Goal: Find specific page/section: Find specific page/section

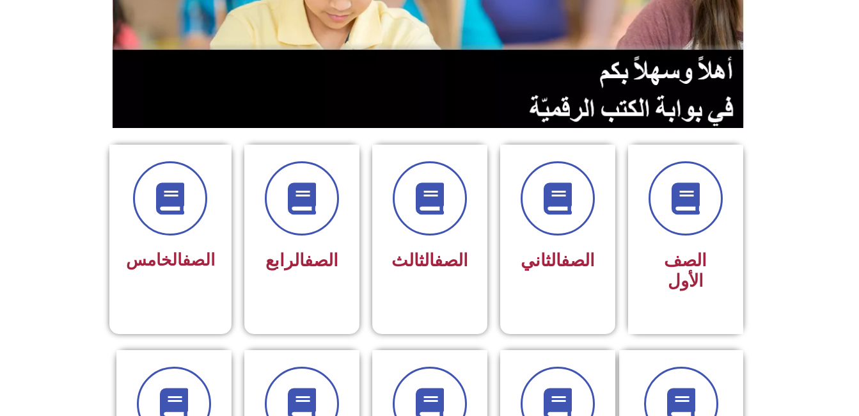
scroll to position [230, 0]
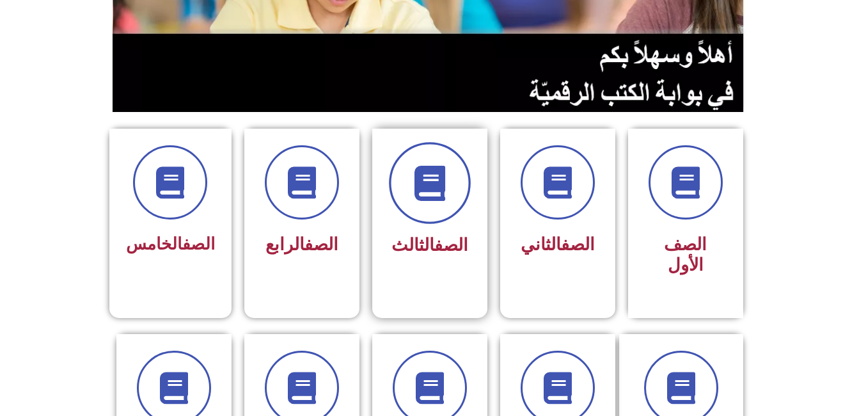
click at [447, 192] on icon at bounding box center [429, 183] width 35 height 35
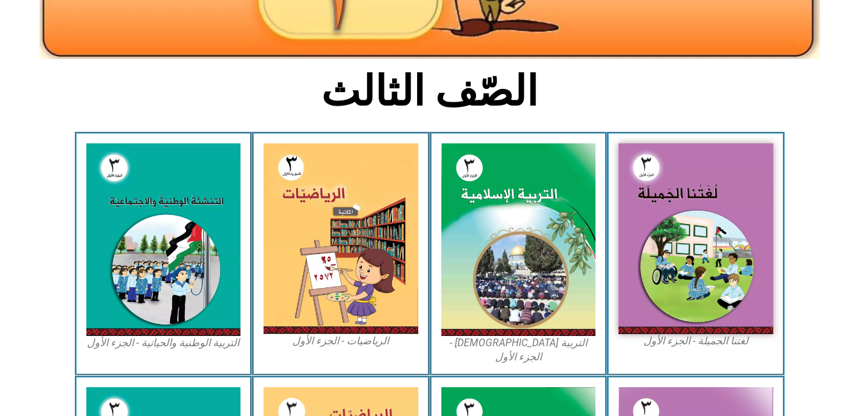
scroll to position [281, 0]
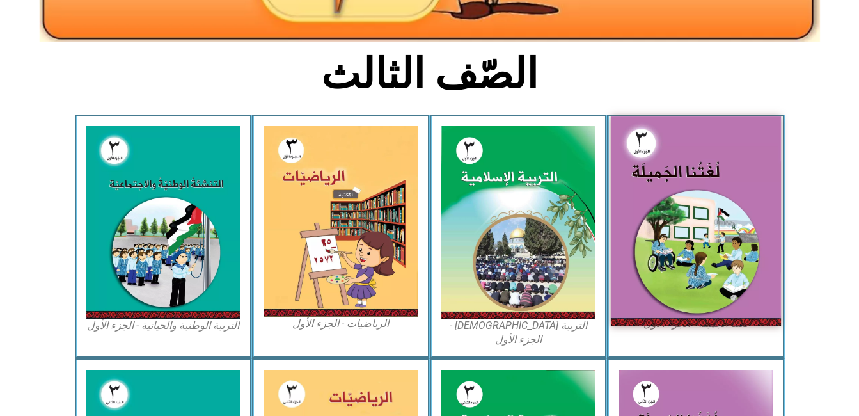
click at [683, 226] on img at bounding box center [696, 220] width 170 height 209
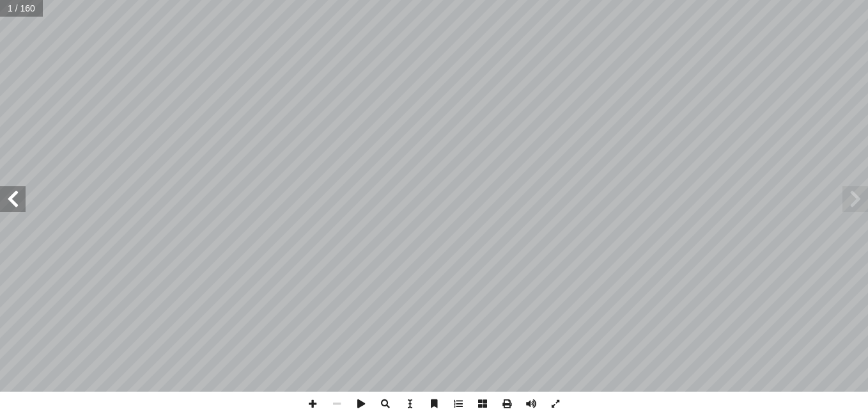
drag, startPoint x: 228, startPoint y: 395, endPoint x: 483, endPoint y: 402, distance: 255.2
click at [483, 402] on span at bounding box center [483, 403] width 24 height 24
